Goal: Find contact information: Find contact information

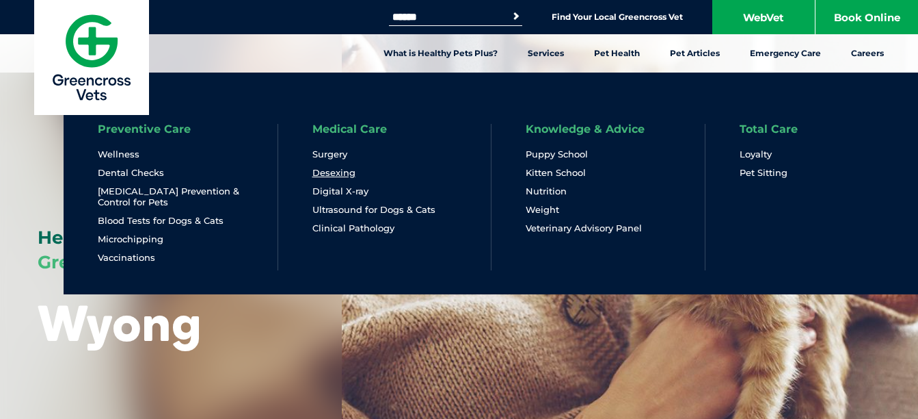
click at [334, 170] on link "Desexing" at bounding box center [334, 173] width 43 height 12
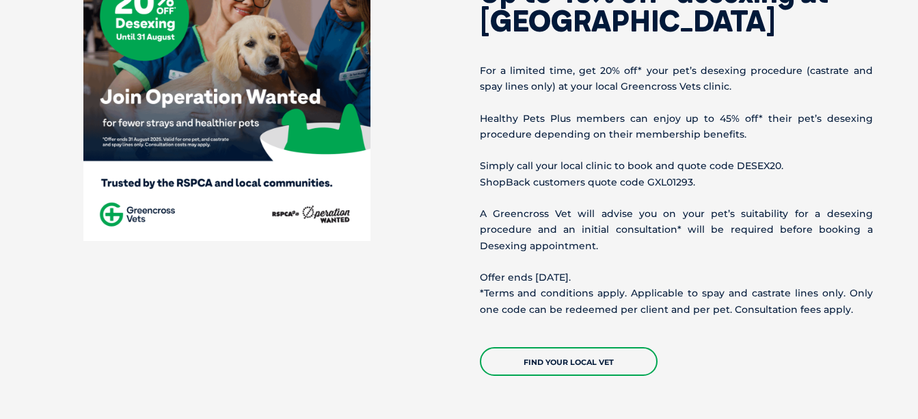
scroll to position [605, 0]
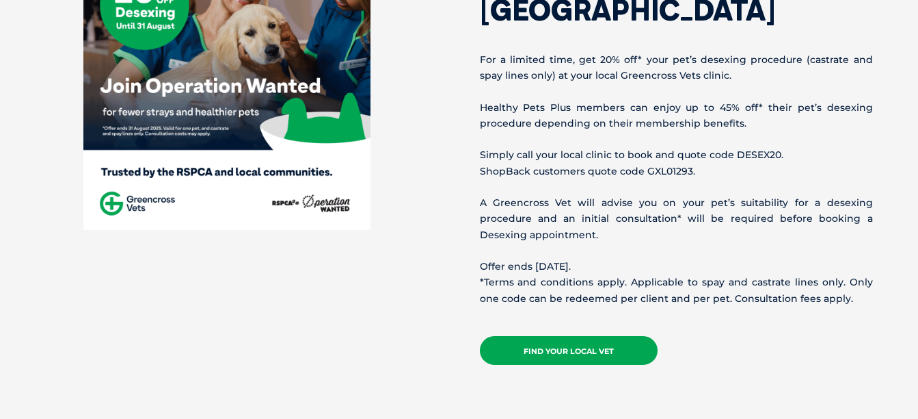
click at [585, 347] on link "Find your local vet" at bounding box center [569, 350] width 178 height 29
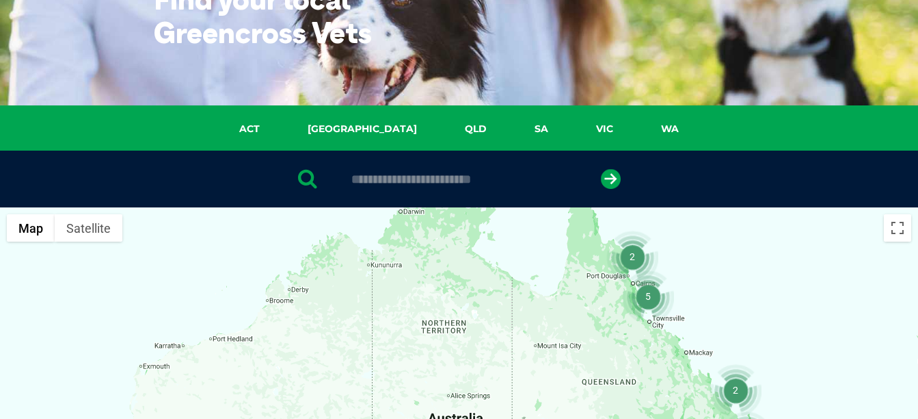
scroll to position [137, 0]
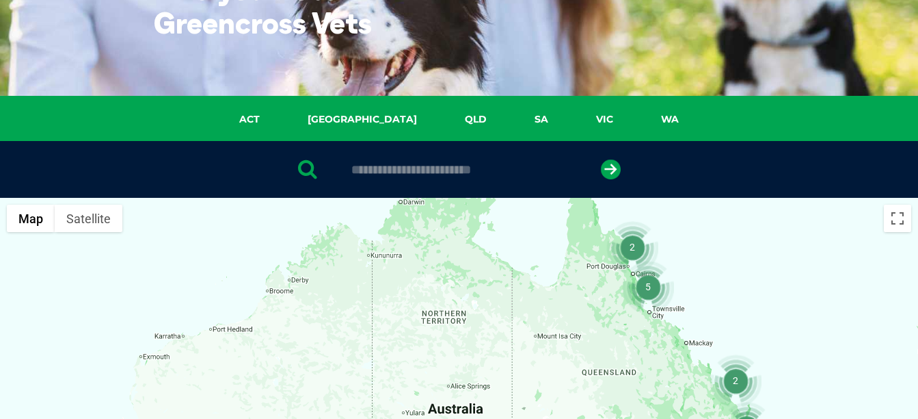
click at [425, 176] on input "text" at bounding box center [459, 170] width 229 height 14
type input "****"
click at [601, 159] on button "submit" at bounding box center [611, 169] width 20 height 20
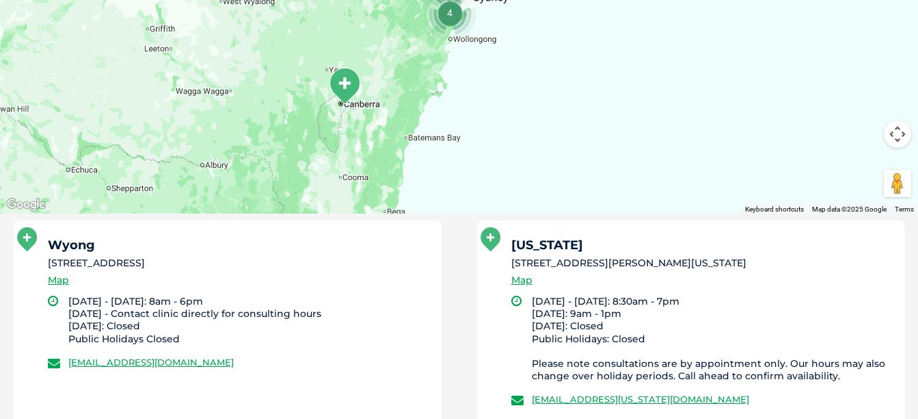
scroll to position [731, 0]
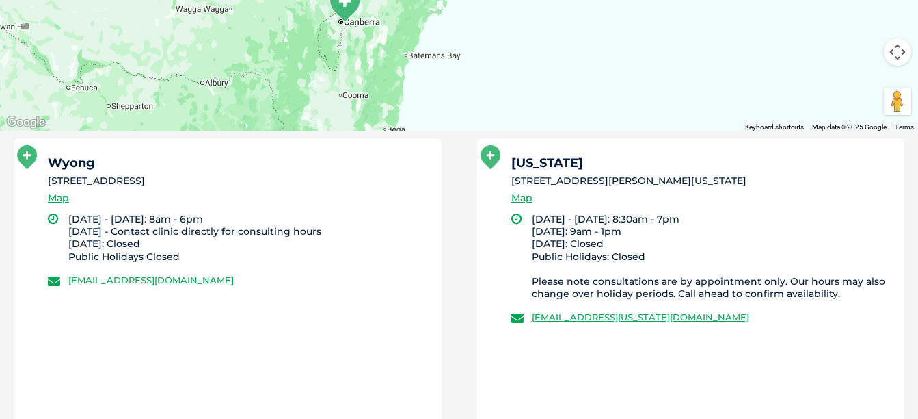
click at [234, 285] on link "greencross.wyong@greencrossvet.com.au" at bounding box center [150, 279] width 165 height 11
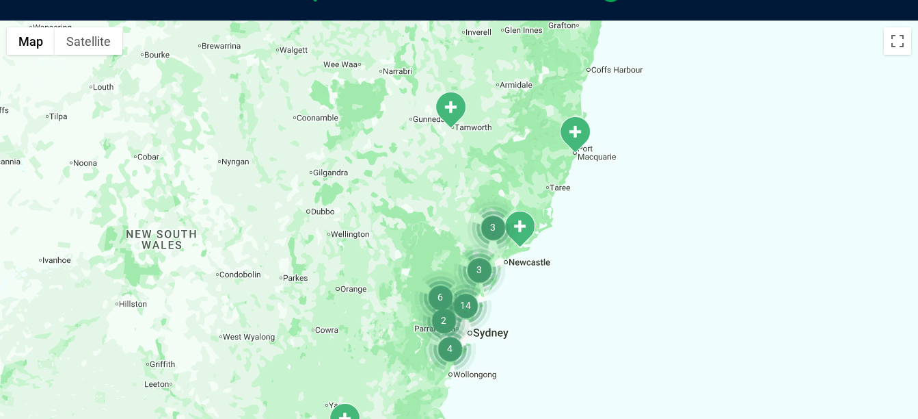
scroll to position [680, 0]
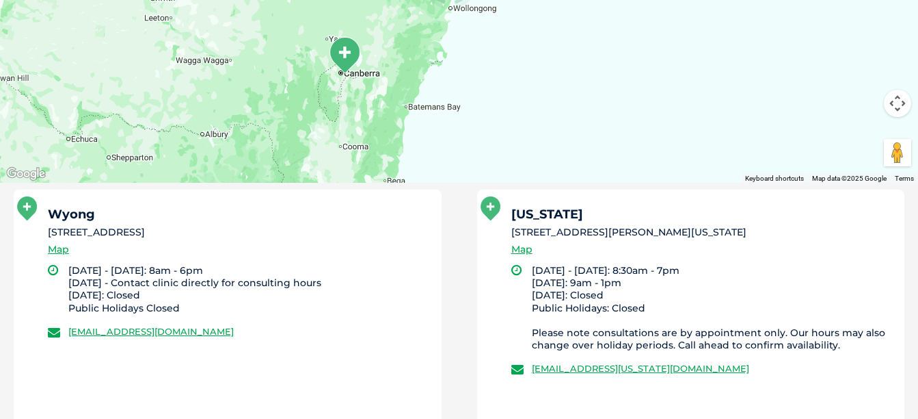
click at [193, 216] on h5 "Wyong" at bounding box center [239, 214] width 382 height 12
click at [37, 219] on icon at bounding box center [27, 208] width 20 height 24
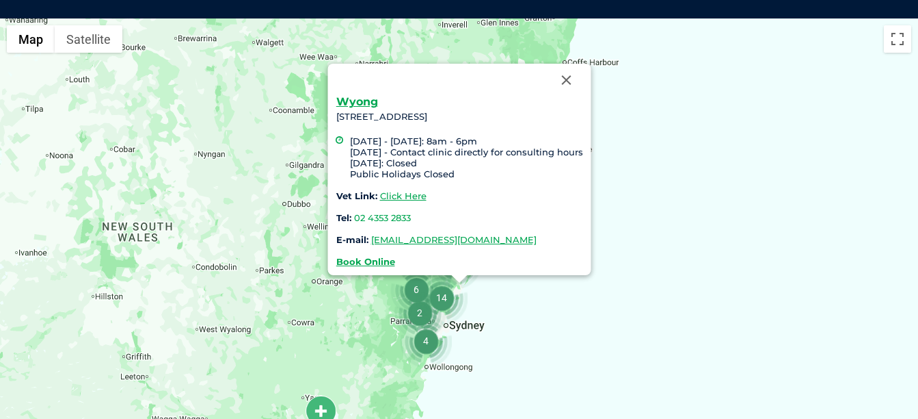
scroll to position [314, 0]
